Goal: Information Seeking & Learning: Learn about a topic

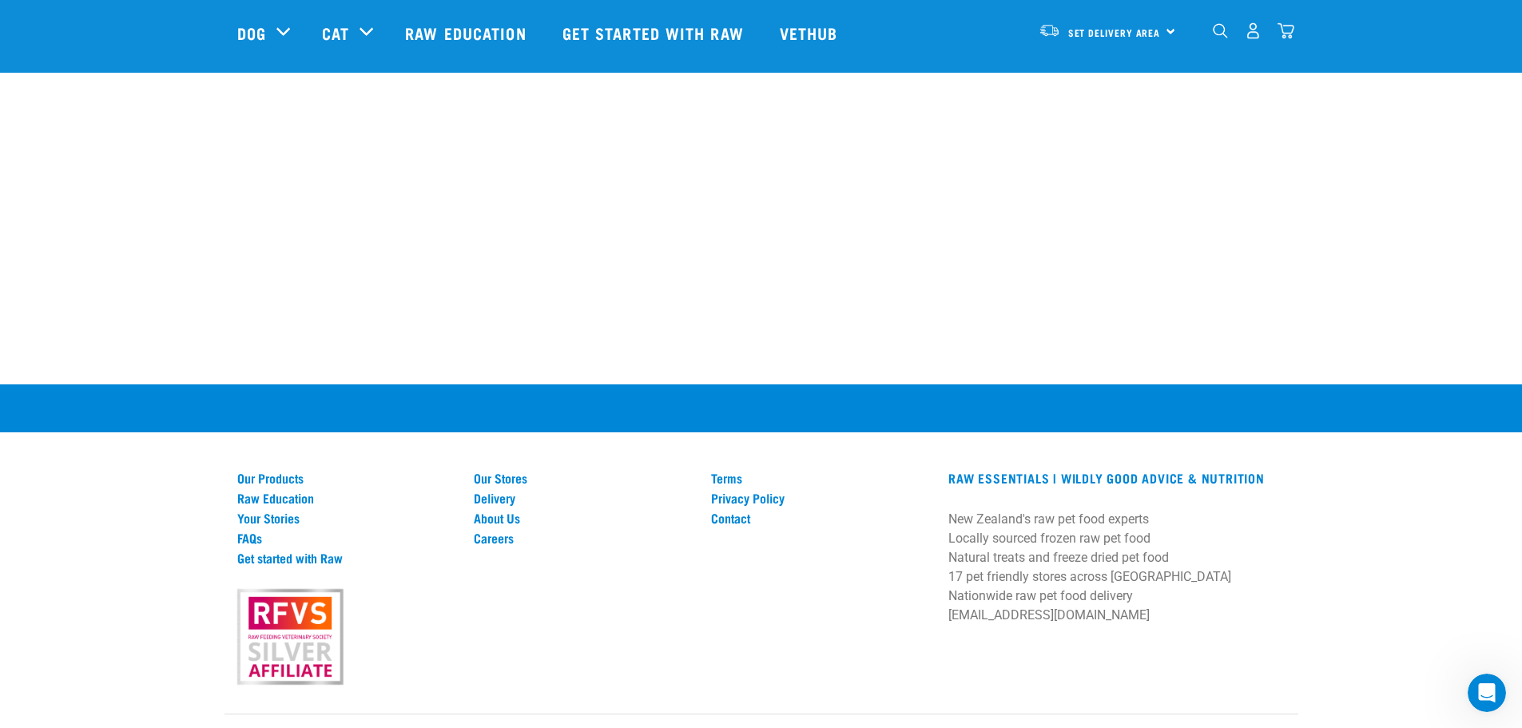
scroll to position [3069, 0]
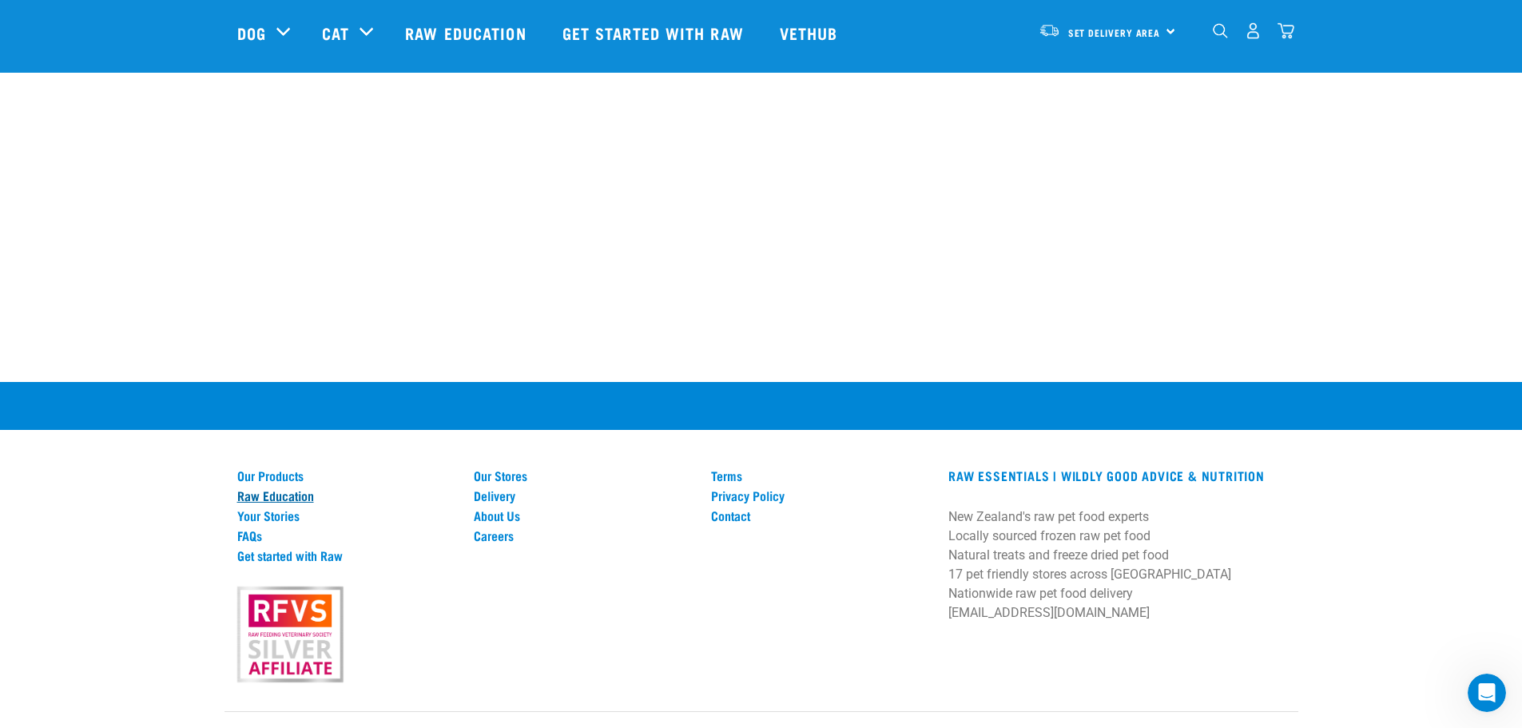
click at [308, 488] on link "Raw Education" at bounding box center [346, 495] width 218 height 14
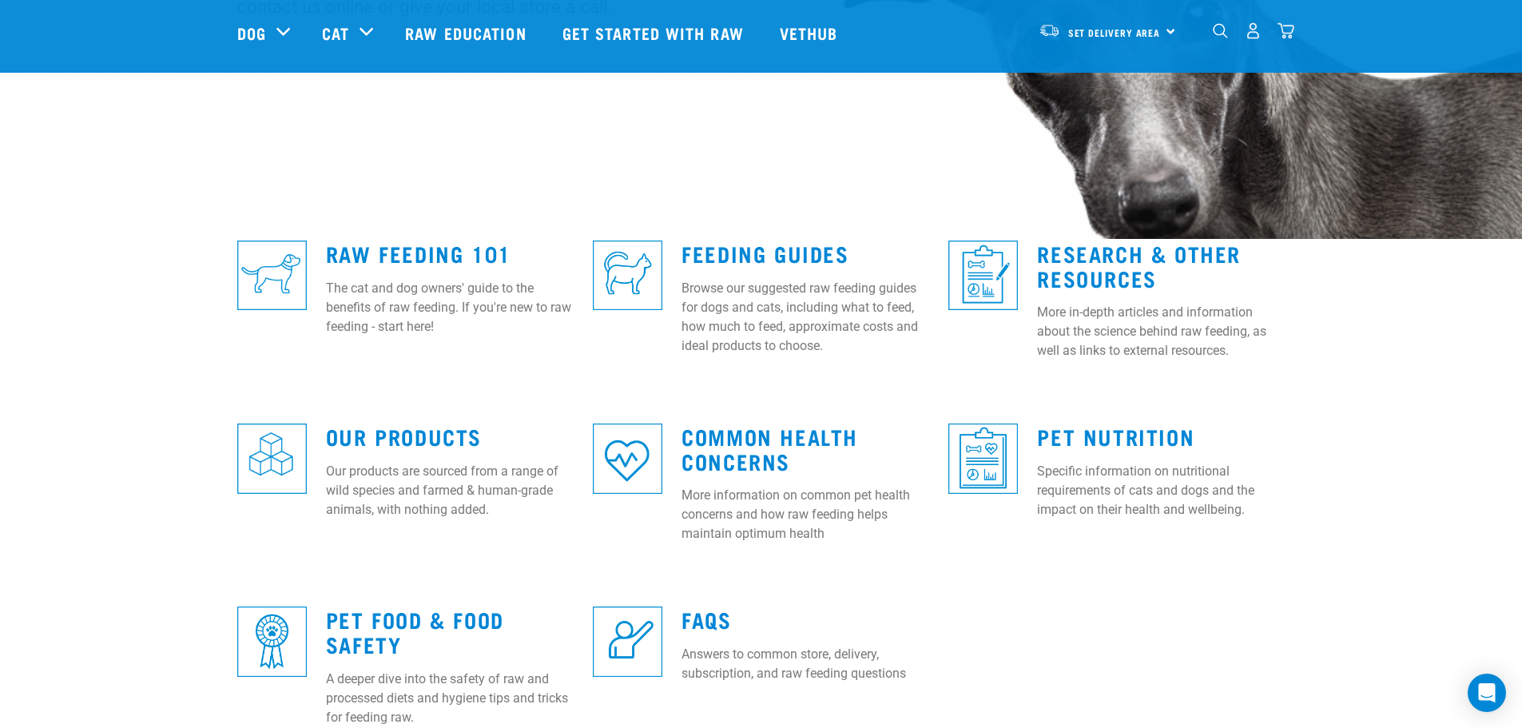
scroll to position [320, 0]
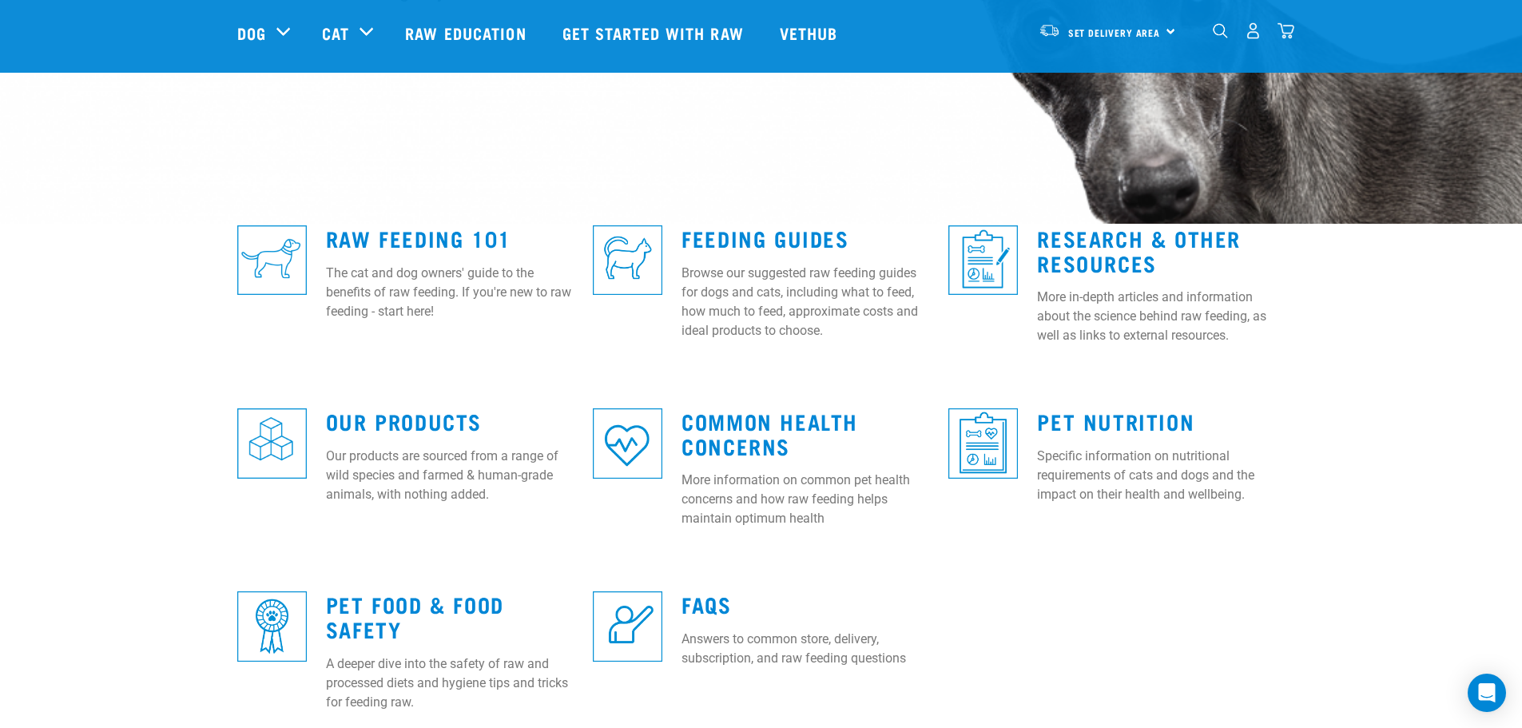
click at [394, 279] on p "The cat and dog owners' guide to the benefits of raw feeding. If you're new to …" at bounding box center [450, 293] width 248 height 58
click at [367, 238] on link "Raw Feeding 101" at bounding box center [418, 238] width 185 height 12
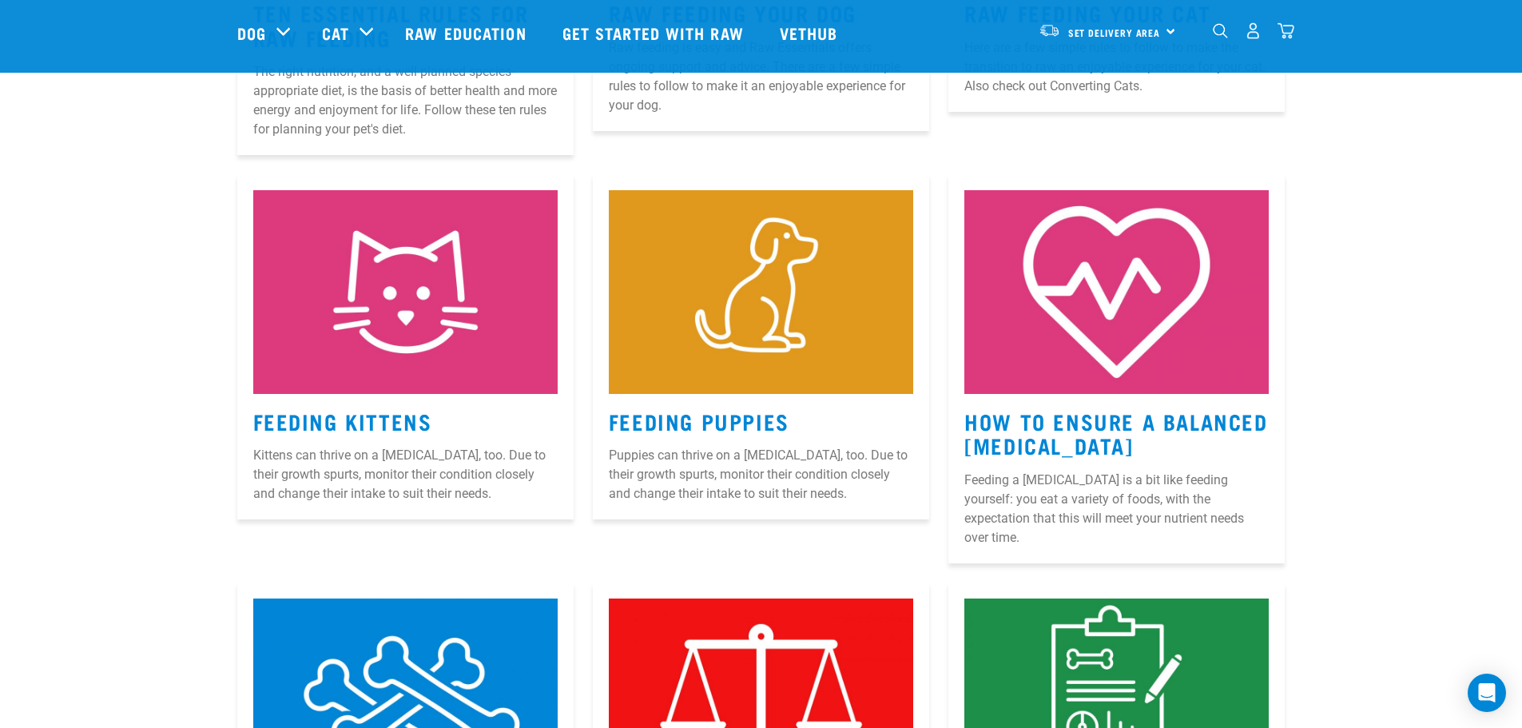
scroll to position [1039, 0]
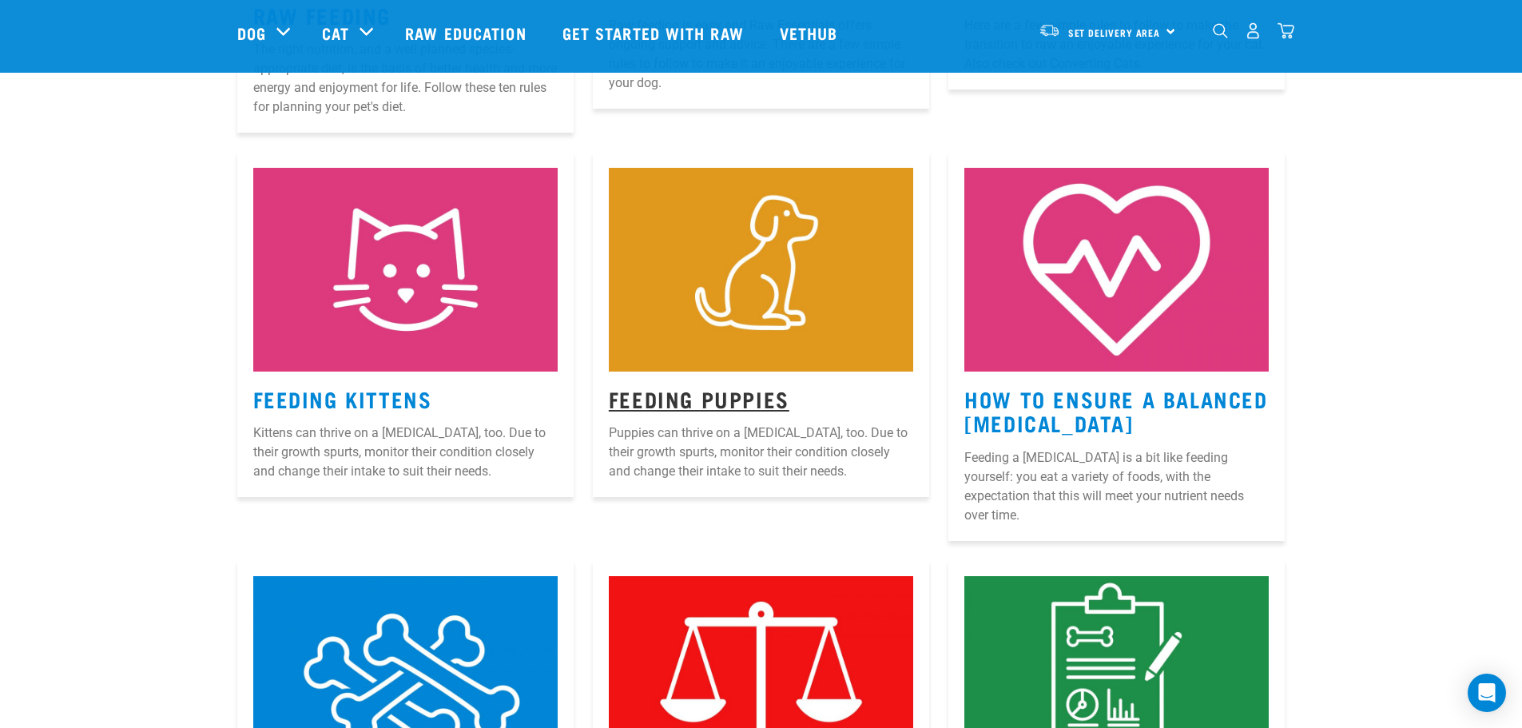
click at [703, 400] on link "Feeding Puppies" at bounding box center [699, 398] width 181 height 12
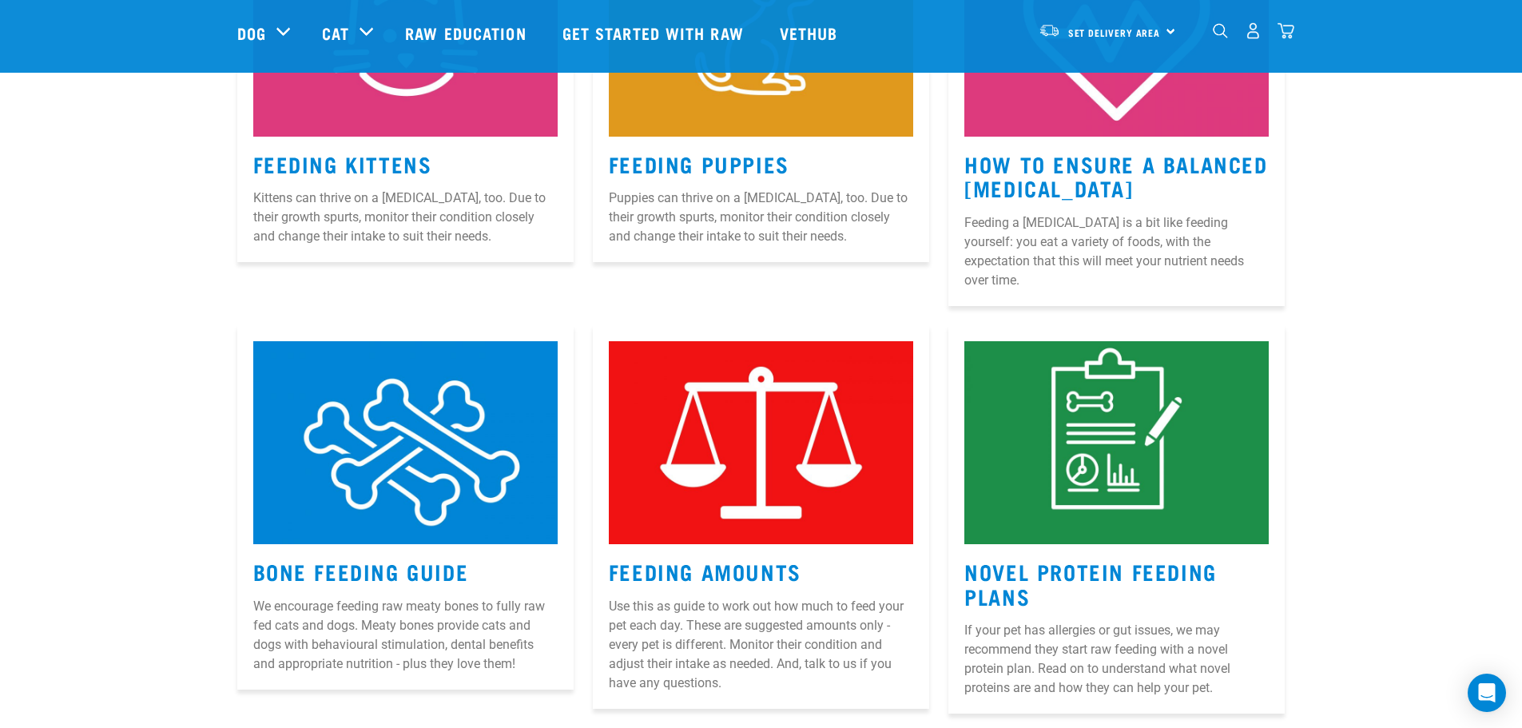
scroll to position [1556, 0]
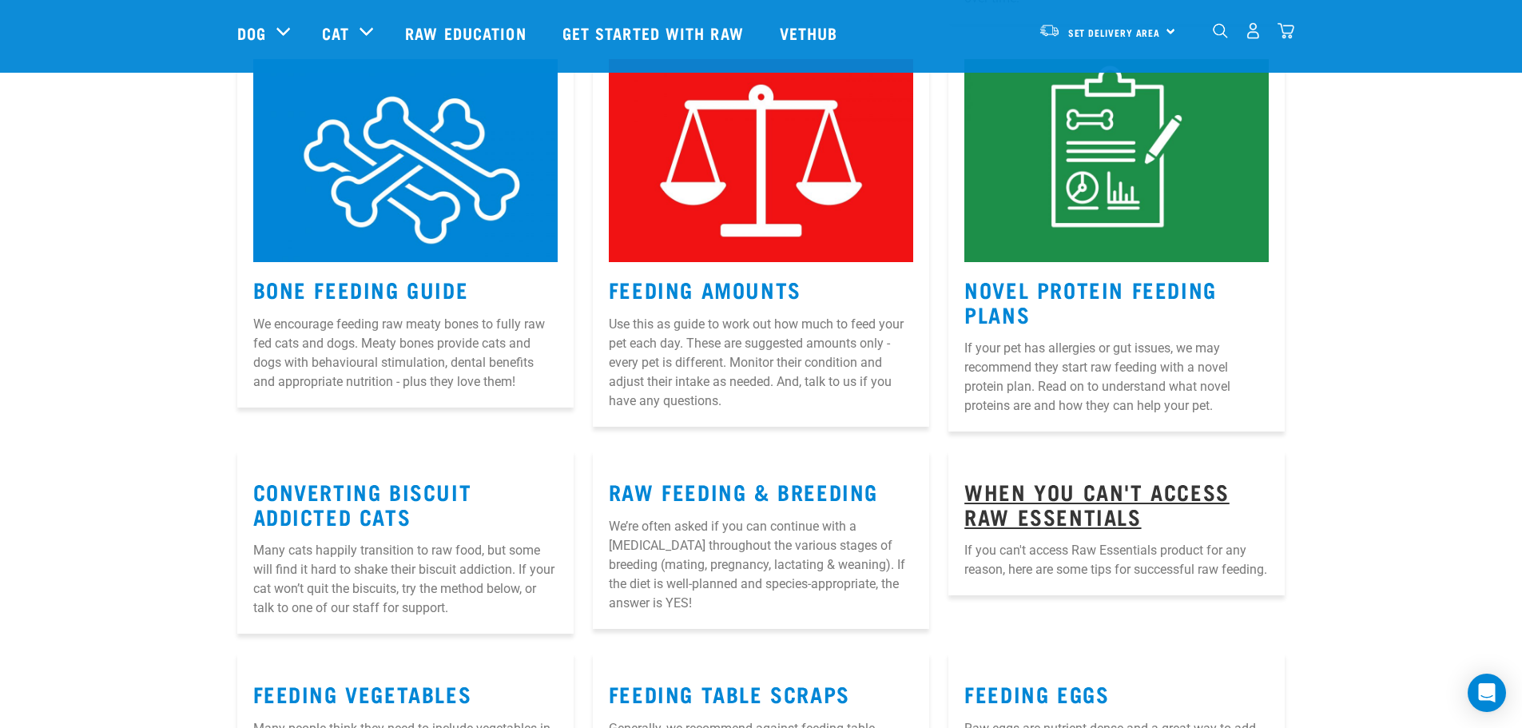
drag, startPoint x: 1052, startPoint y: 487, endPoint x: 1083, endPoint y: 544, distance: 64.4
click at [1053, 487] on link "When You Can't Access Raw Essentials" at bounding box center [1097, 503] width 265 height 37
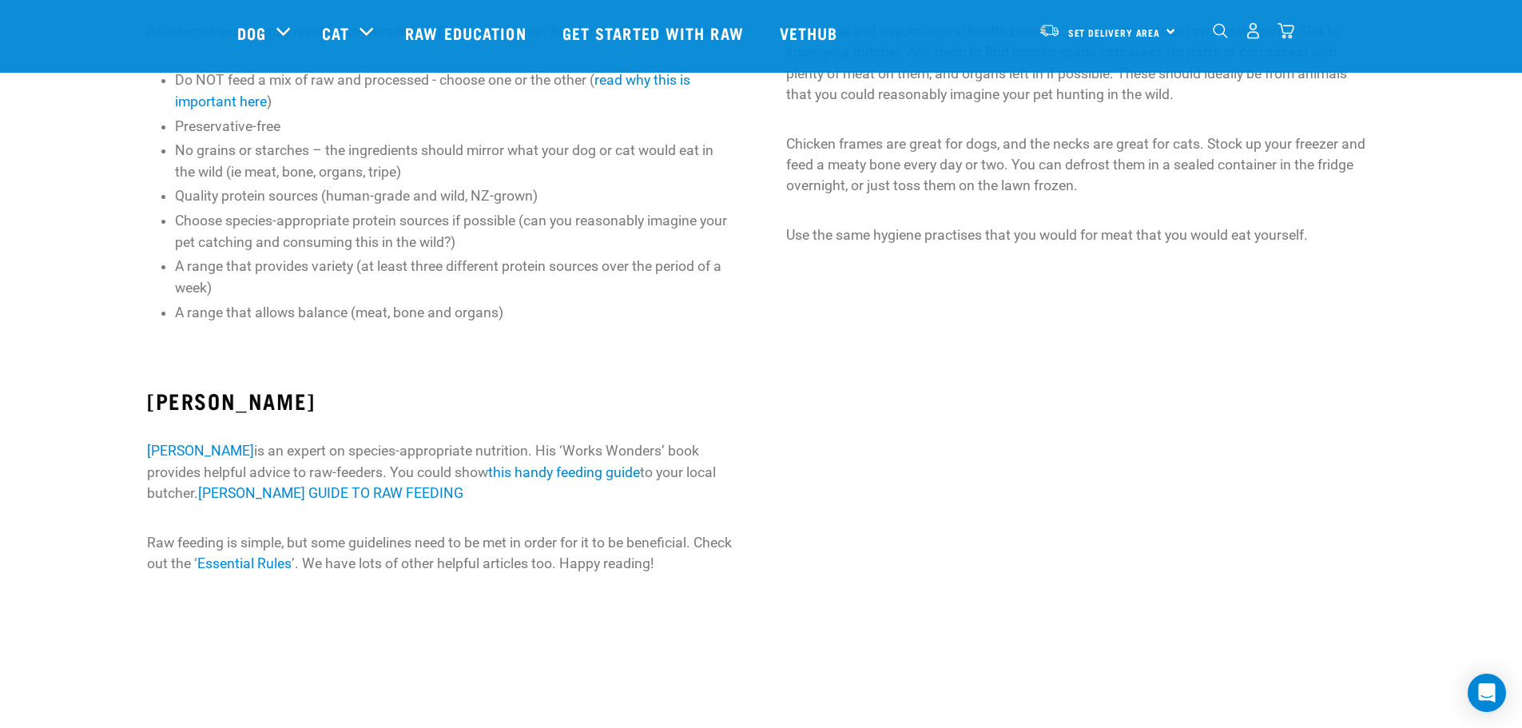
scroll to position [479, 0]
click at [292, 560] on link "Essential Rules" at bounding box center [244, 561] width 94 height 16
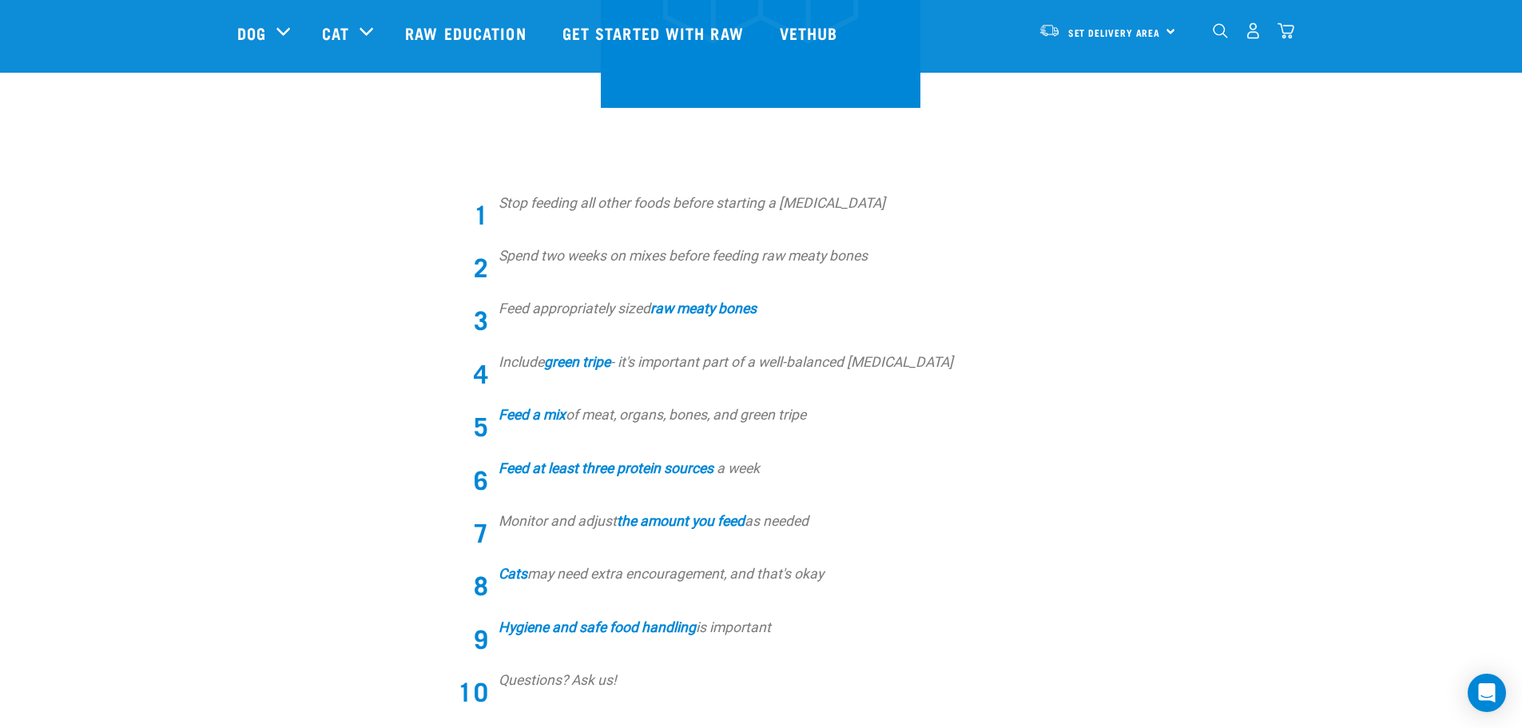
scroll to position [479, 0]
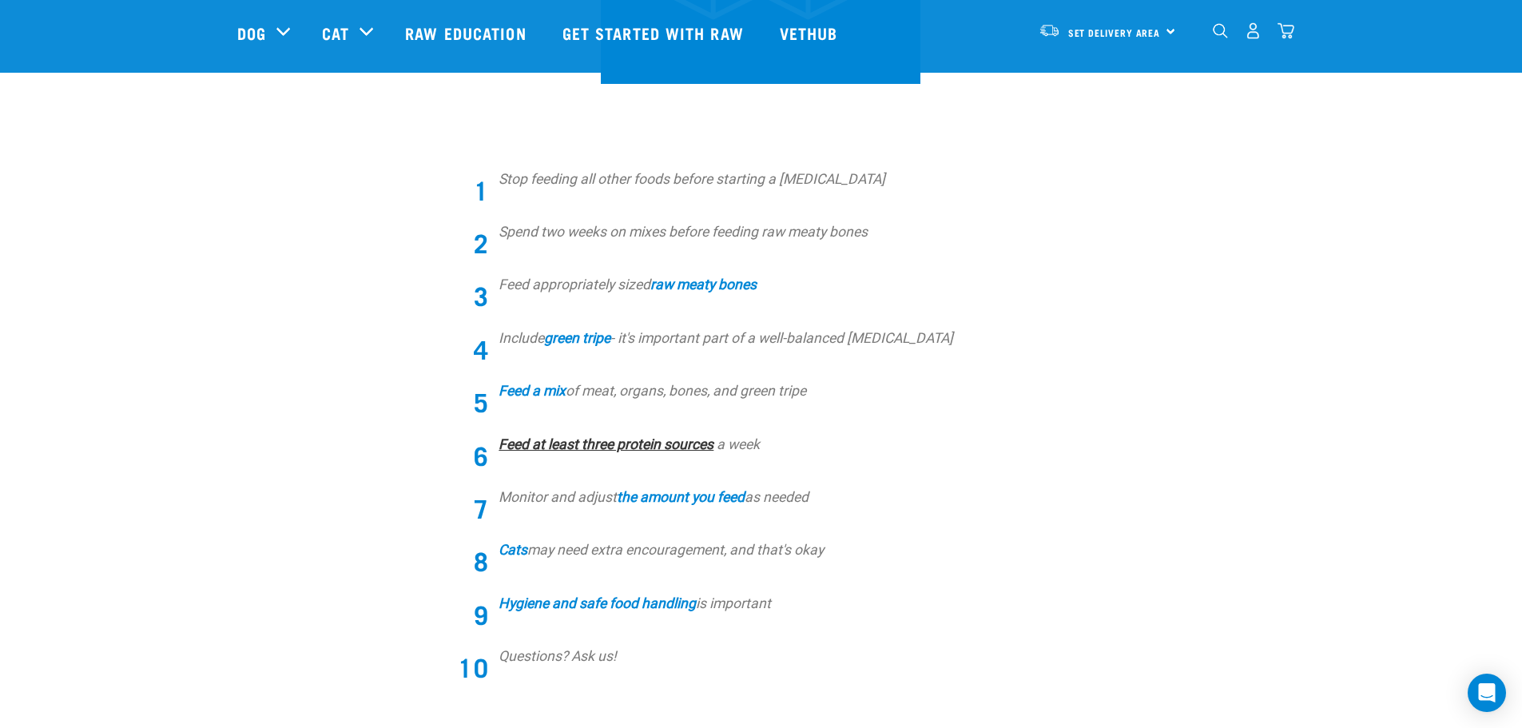
click at [555, 446] on link "Feed at least three protein sources" at bounding box center [606, 444] width 215 height 16
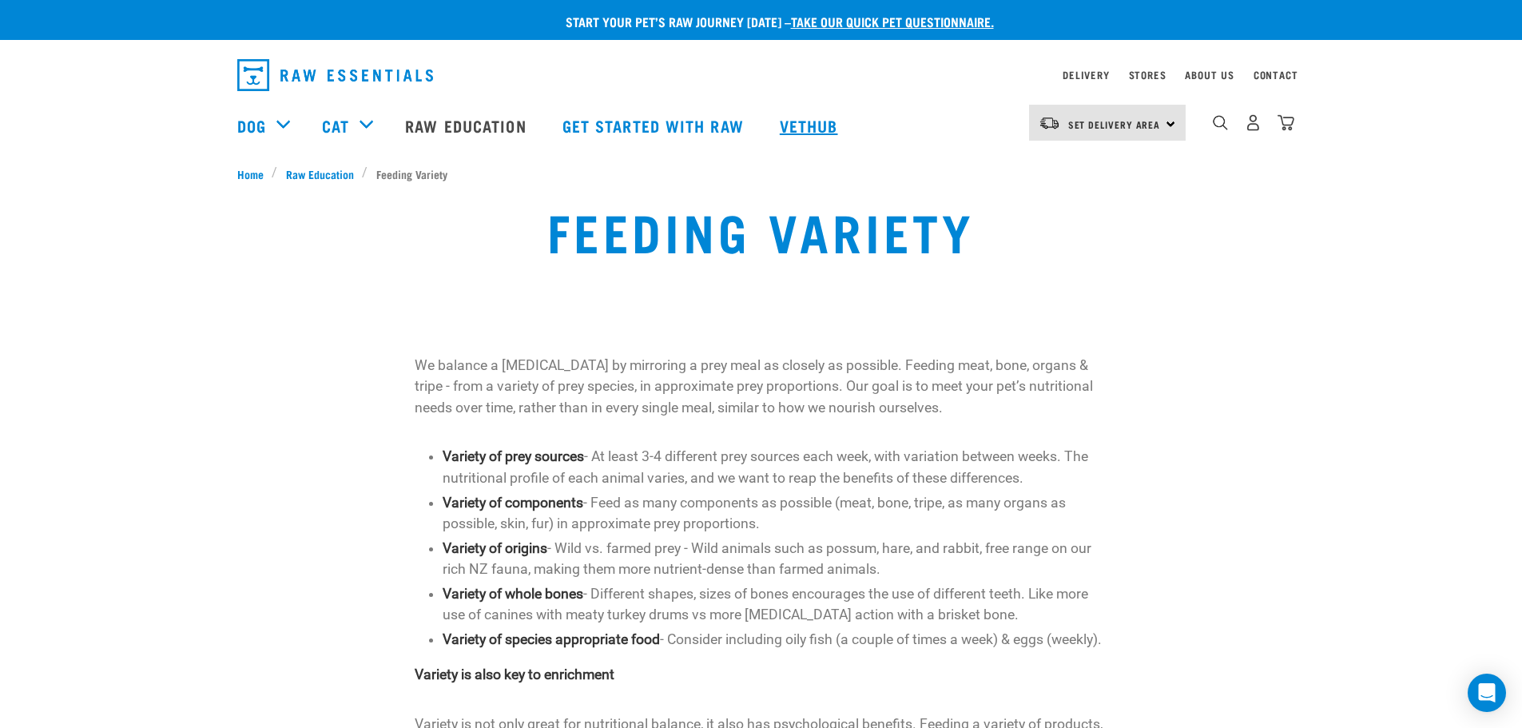
click at [815, 125] on link "Vethub" at bounding box center [811, 125] width 94 height 64
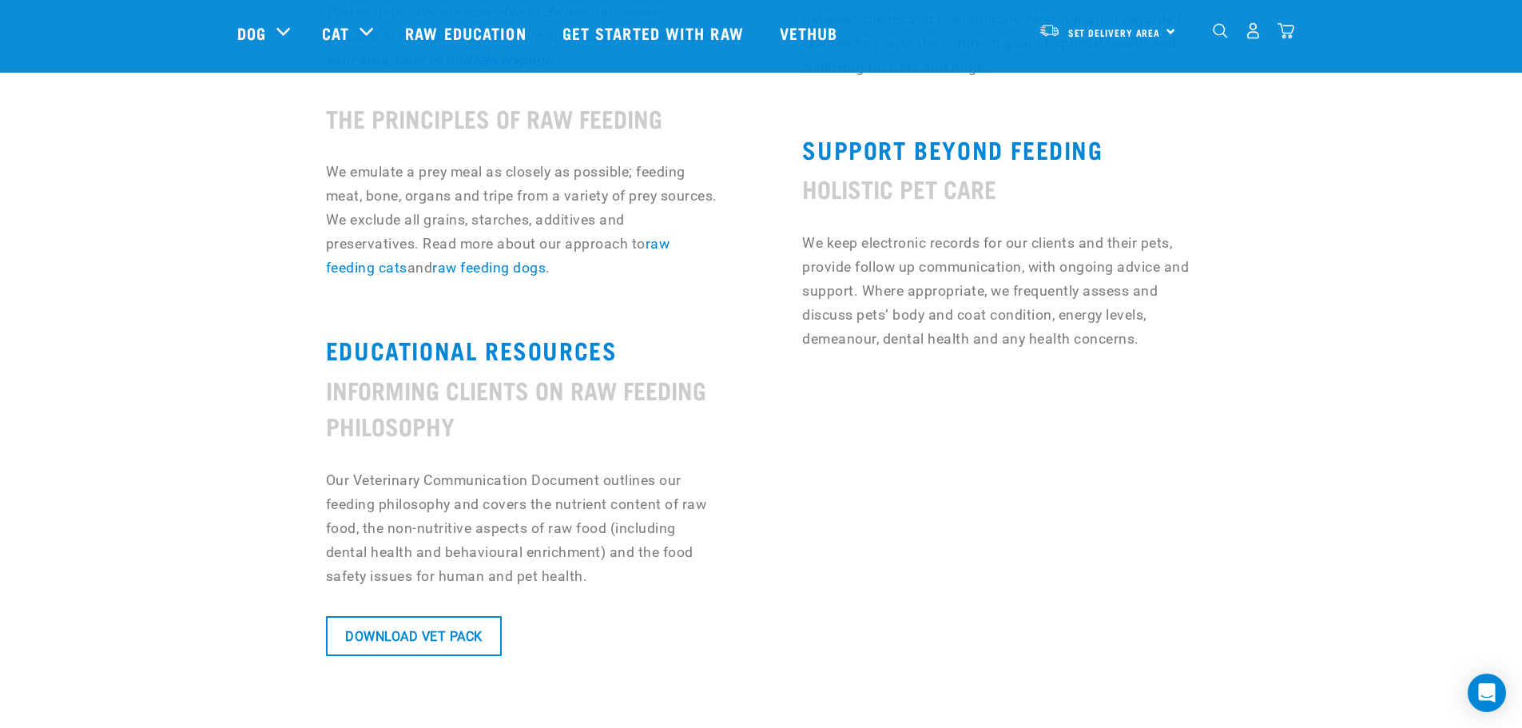
scroll to position [1119, 0]
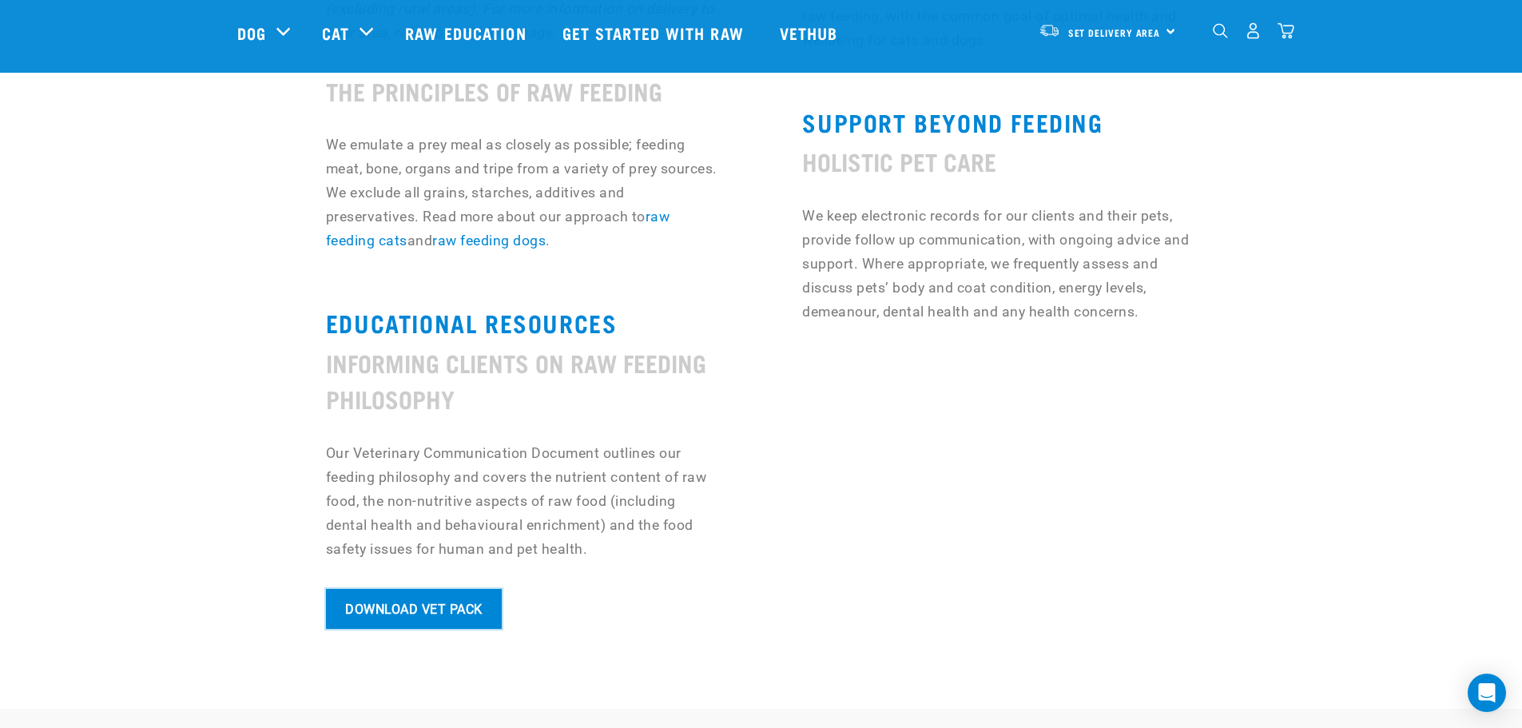
click at [392, 612] on link "Download Vet Pack" at bounding box center [414, 609] width 176 height 40
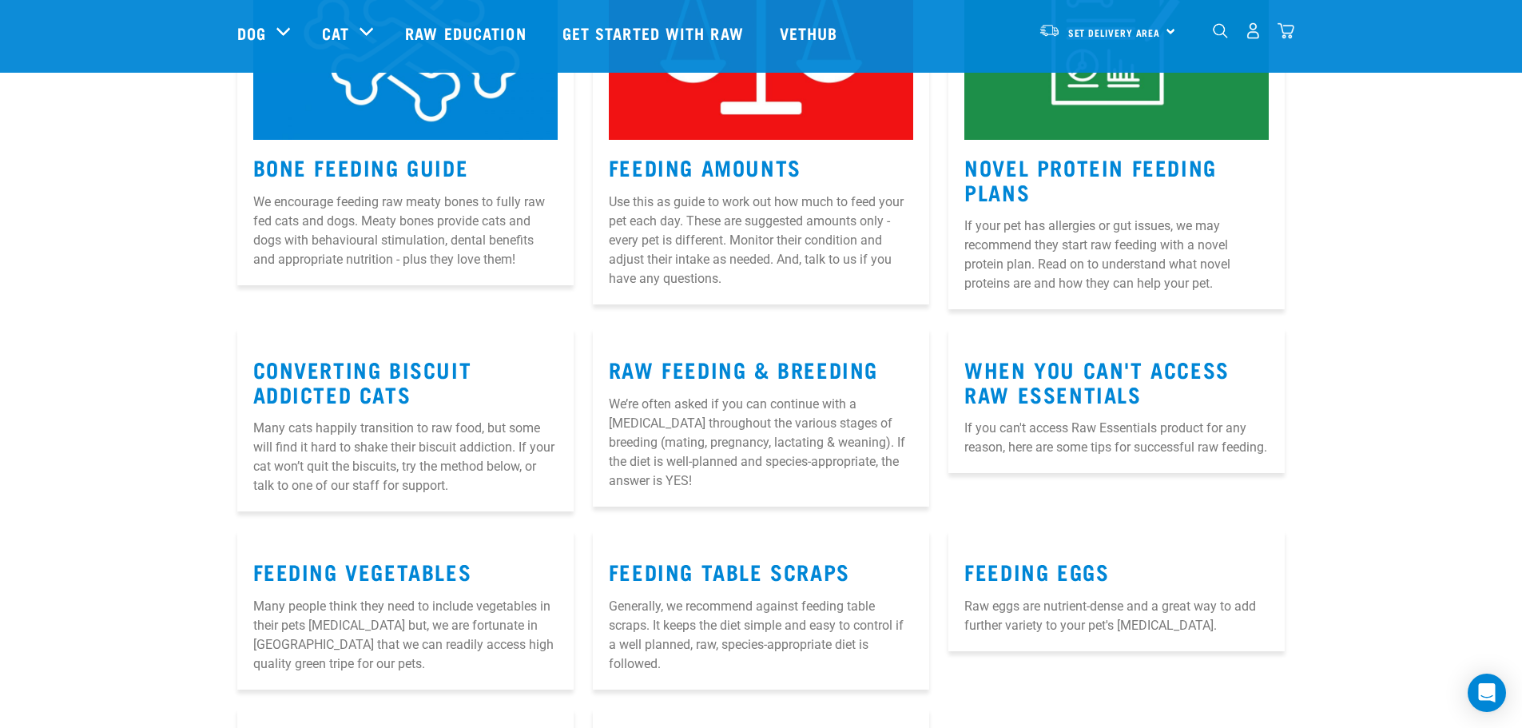
scroll to position [1758, 0]
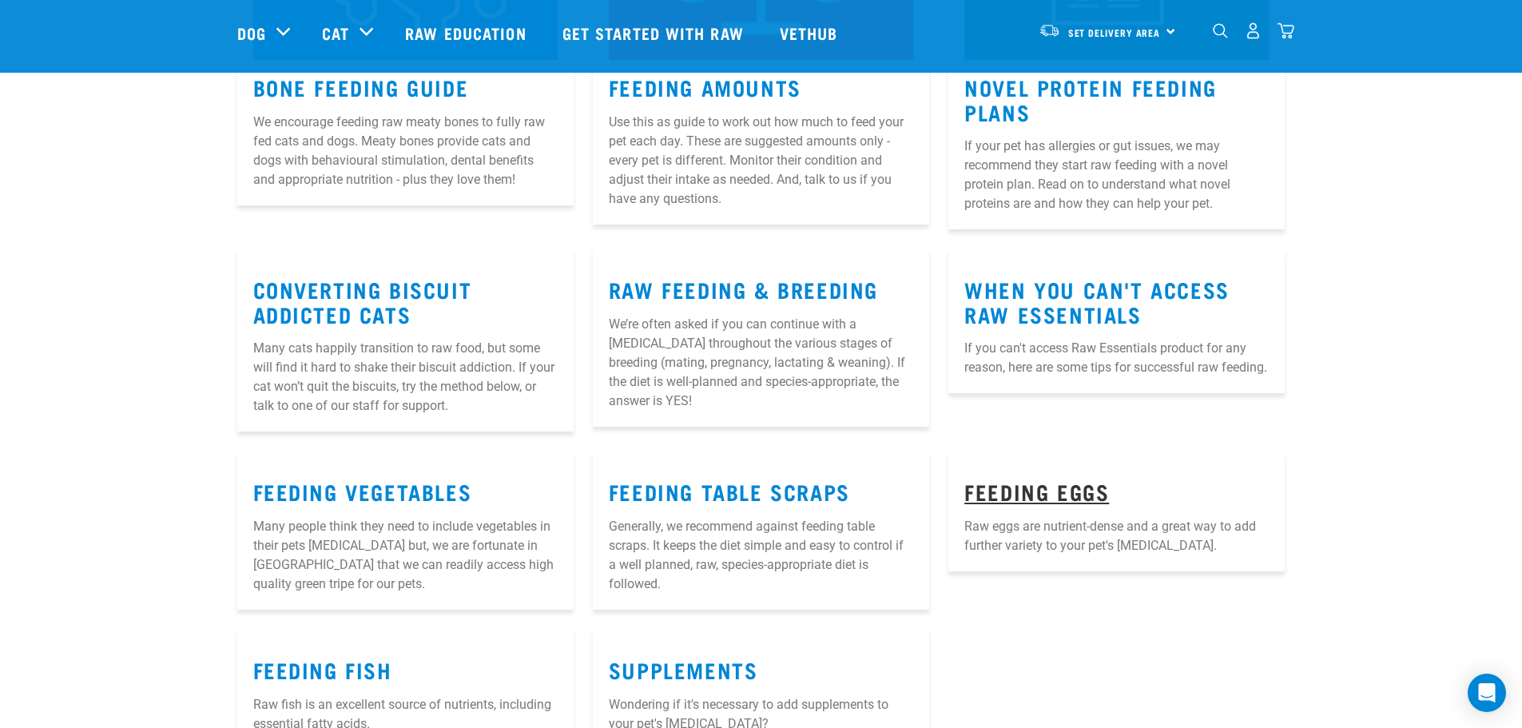
click at [1083, 485] on link "Feeding Eggs" at bounding box center [1037, 491] width 145 height 12
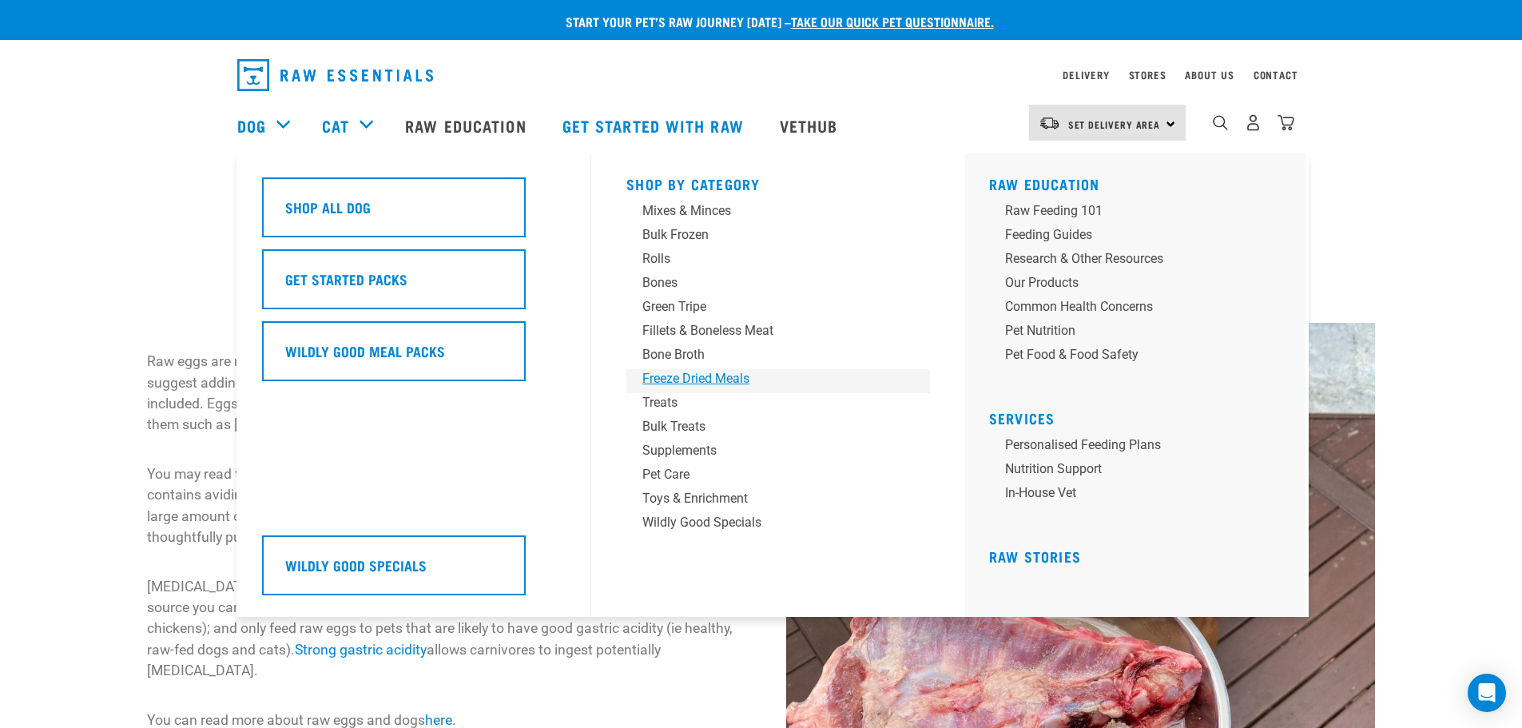
click at [678, 382] on div "Freeze Dried Meals" at bounding box center [766, 378] width 249 height 19
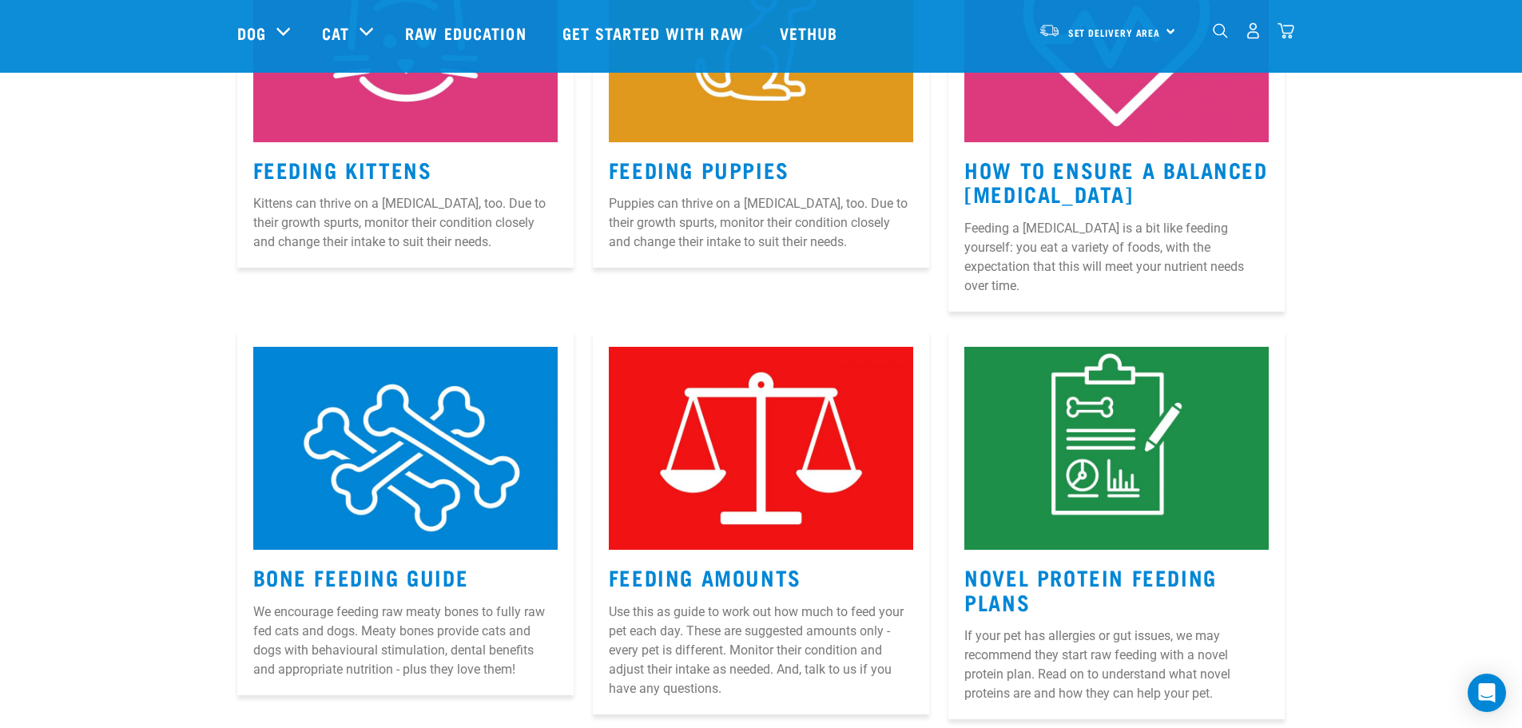
scroll to position [1039, 0]
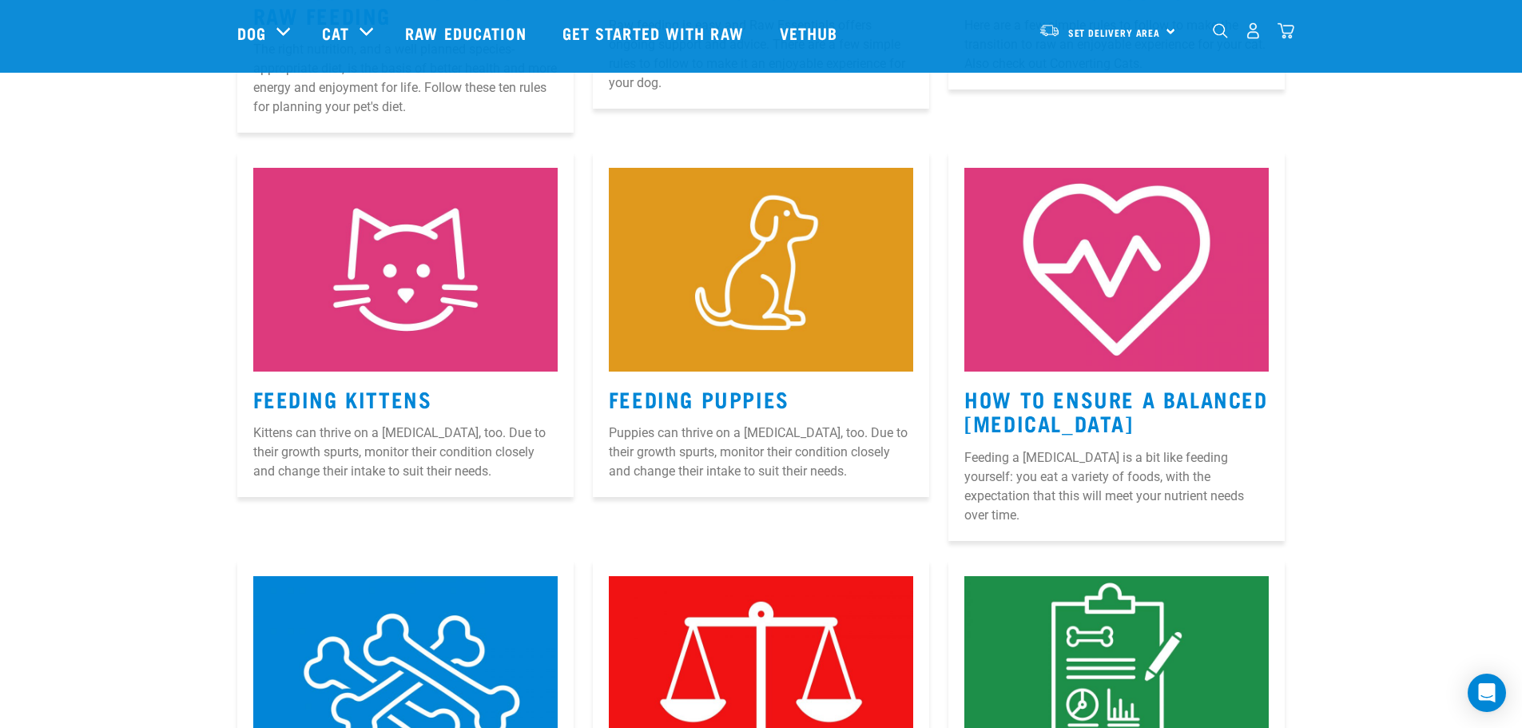
click at [703, 435] on p "Puppies can thrive on a [MEDICAL_DATA], too. Due to their growth spurts, monito…" at bounding box center [761, 453] width 304 height 58
drag, startPoint x: 718, startPoint y: 393, endPoint x: 783, endPoint y: 442, distance: 81.0
click at [718, 393] on link "Feeding Puppies" at bounding box center [699, 398] width 181 height 12
